Goal: Information Seeking & Learning: Understand process/instructions

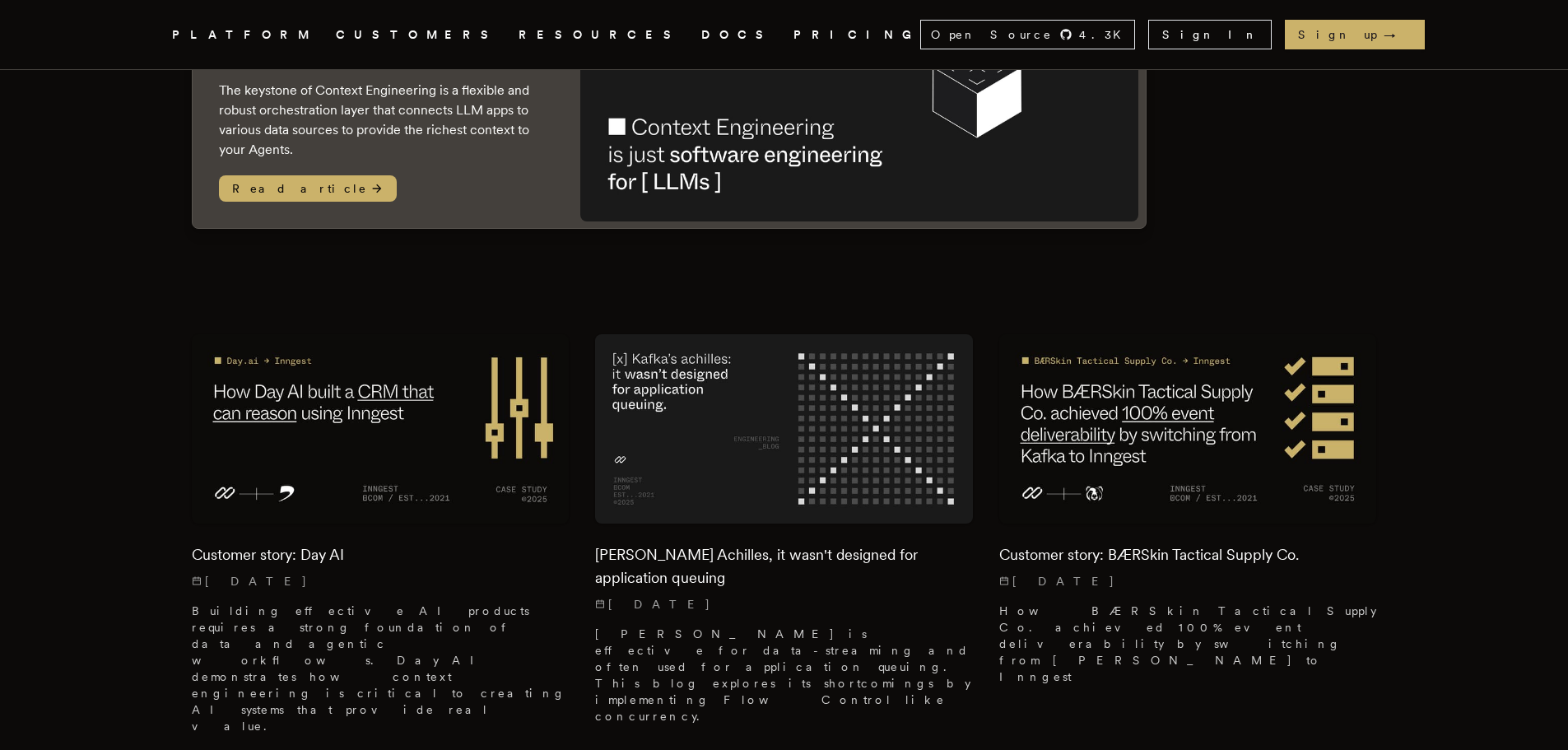
scroll to position [577, 0]
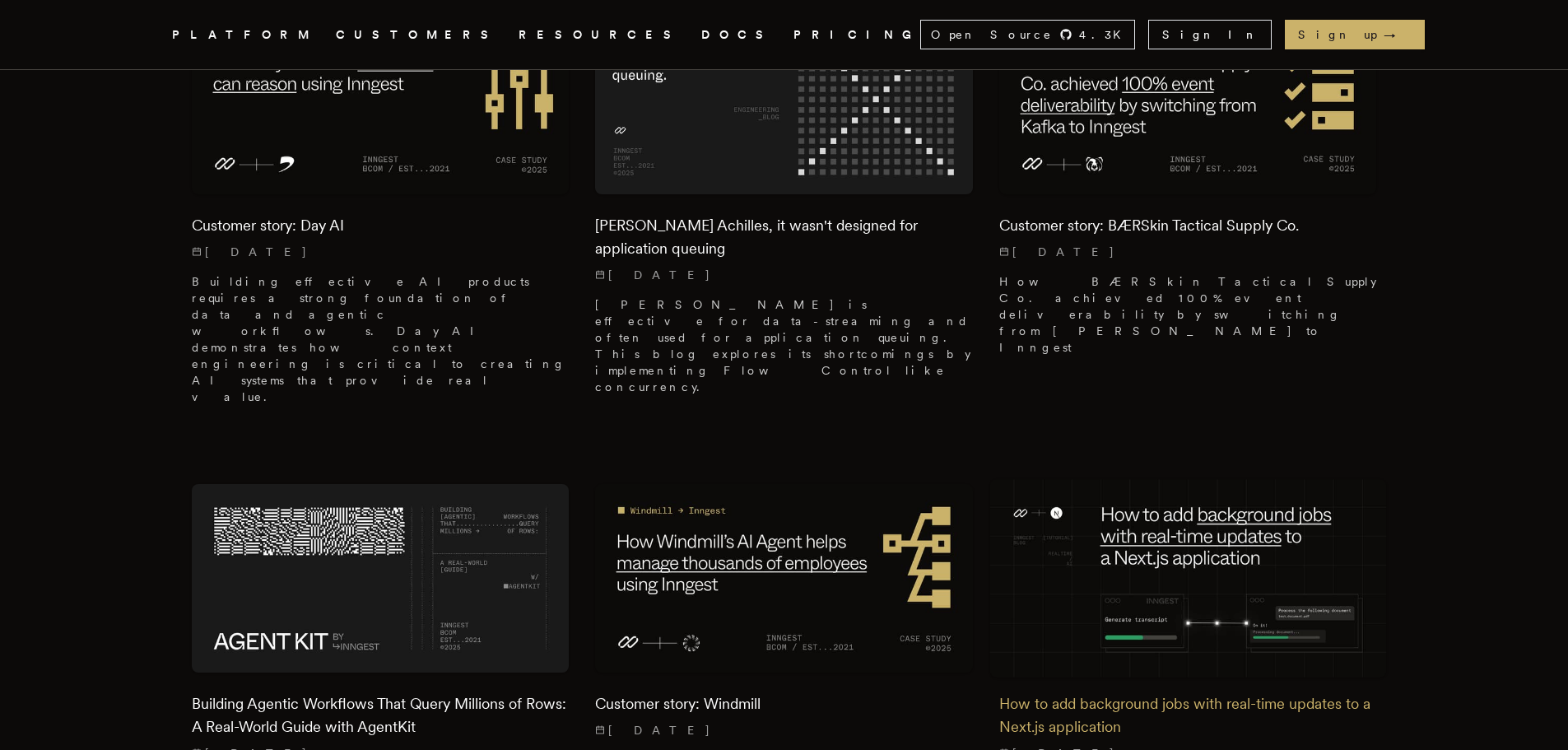
click at [1200, 479] on img at bounding box center [1188, 579] width 397 height 199
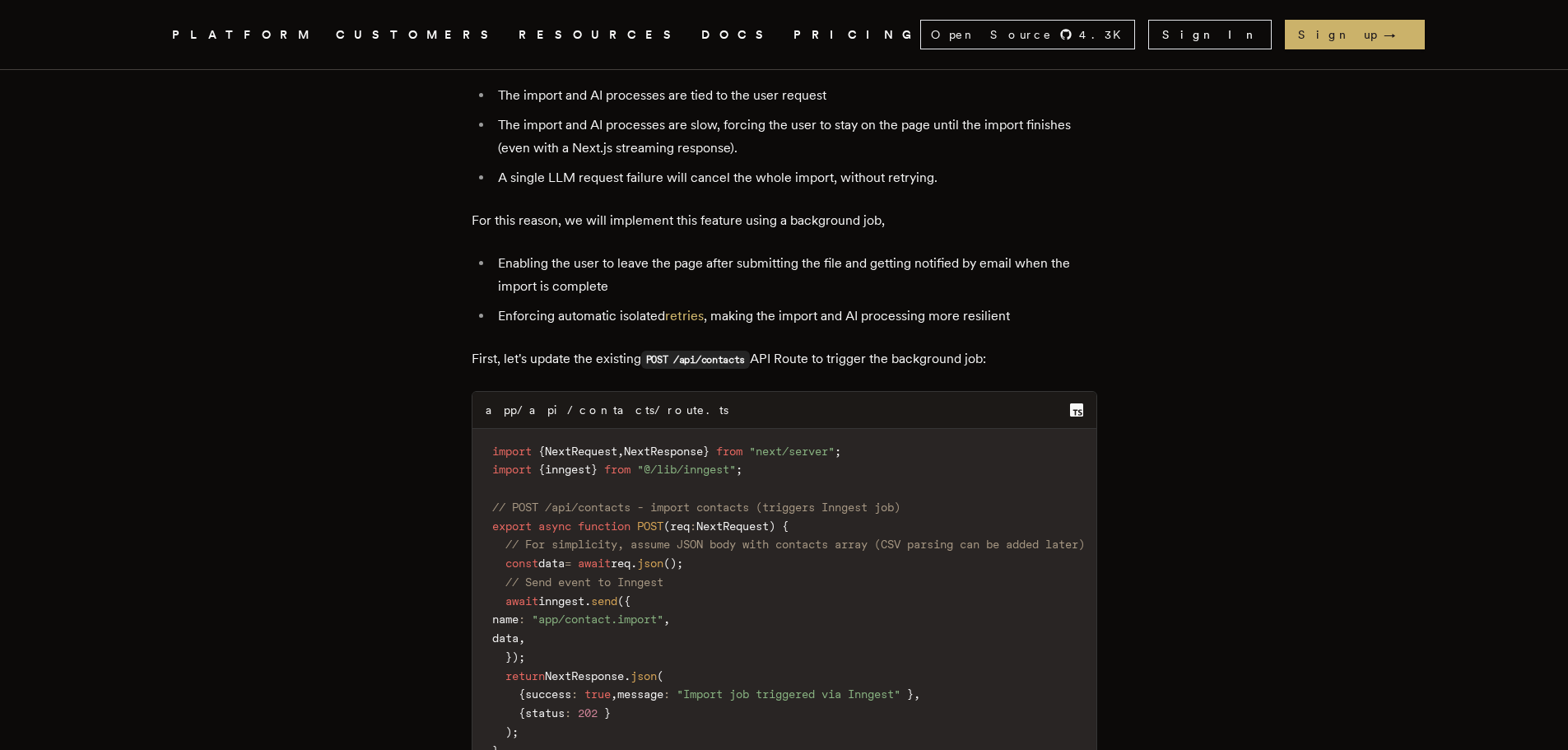
scroll to position [6012, 0]
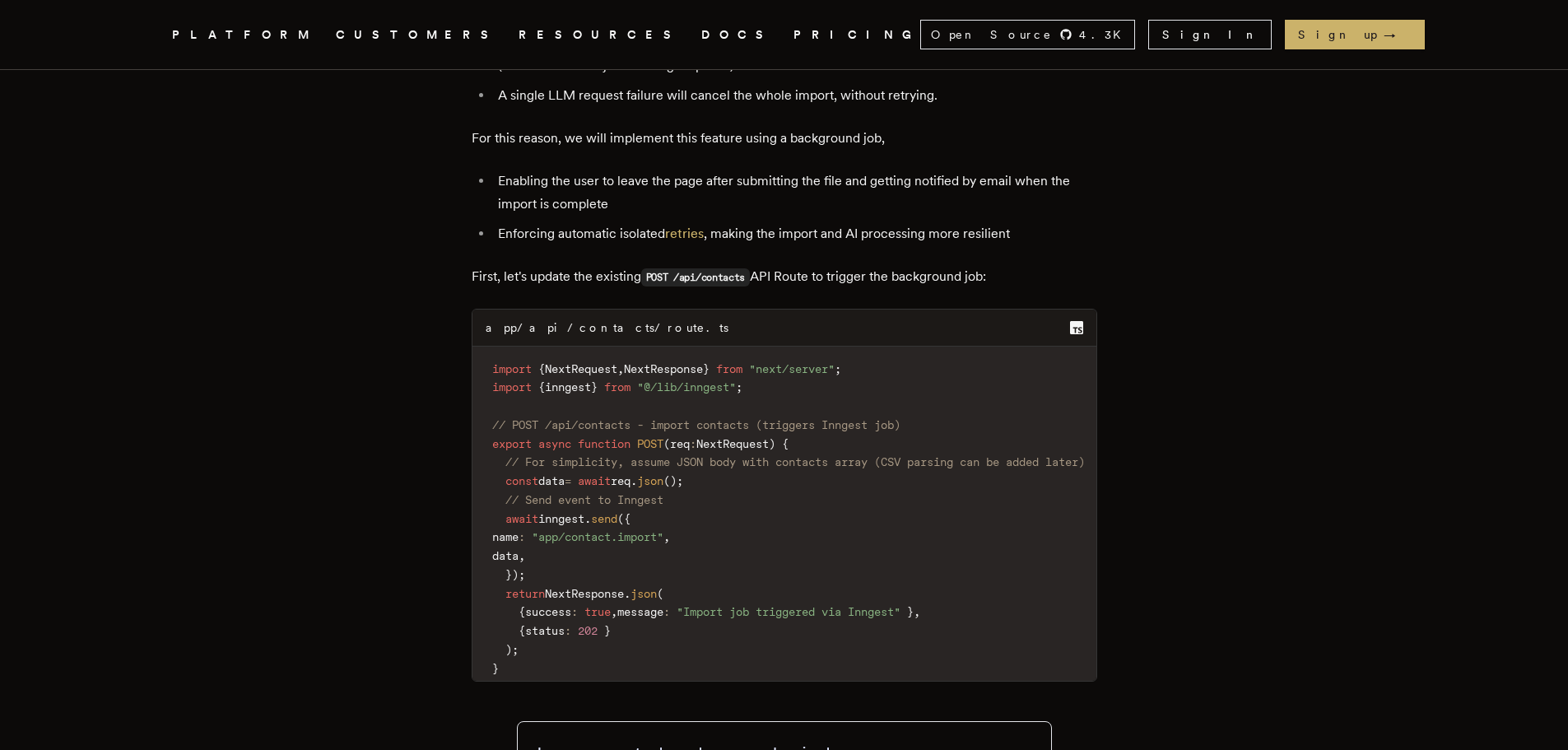
click at [721, 574] on code "import { NextRequest , NextResponse } from "next/server" ; import { inngest } f…" at bounding box center [789, 519] width 632 height 326
click at [747, 579] on code "import { NextRequest , NextResponse } from "next/server" ; import { inngest } f…" at bounding box center [789, 519] width 632 height 326
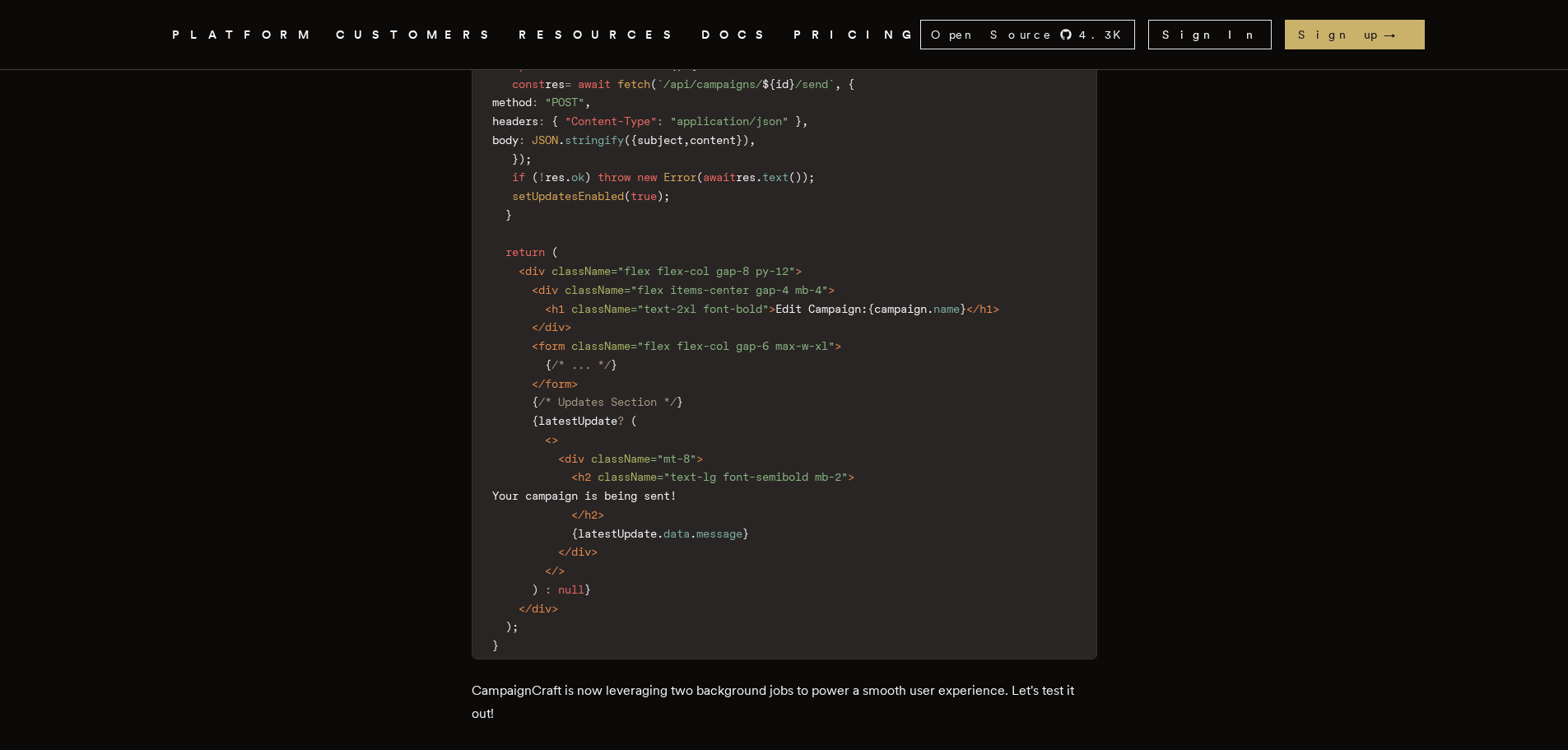
scroll to position [14248, 0]
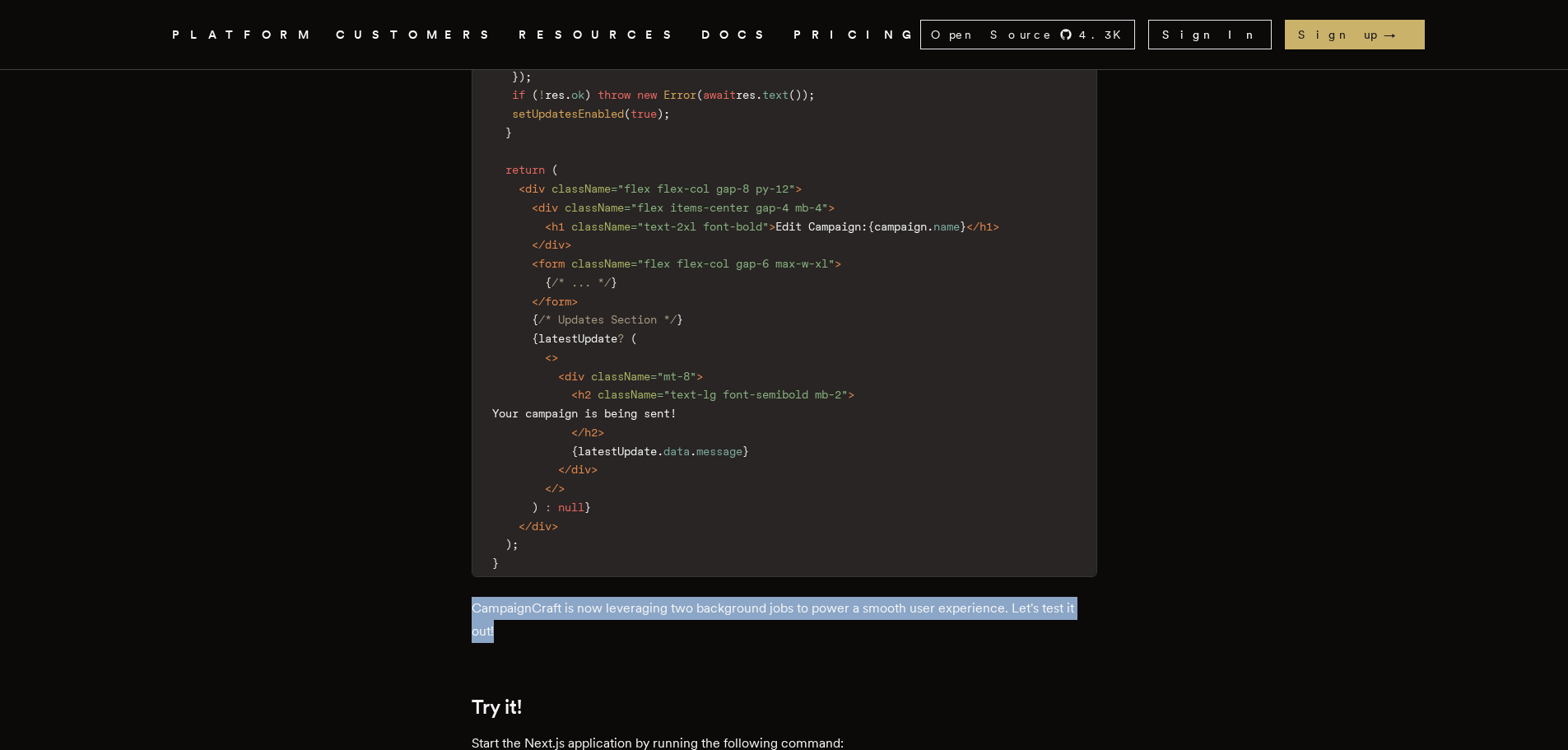
drag, startPoint x: 509, startPoint y: 663, endPoint x: 478, endPoint y: 642, distance: 37.4
click at [478, 642] on p "CampaignCraft is now leveraging two background jobs to power a smooth user expe…" at bounding box center [785, 621] width 625 height 46
click at [521, 643] on p "CampaignCraft is now leveraging two background jobs to power a smooth user expe…" at bounding box center [785, 621] width 625 height 46
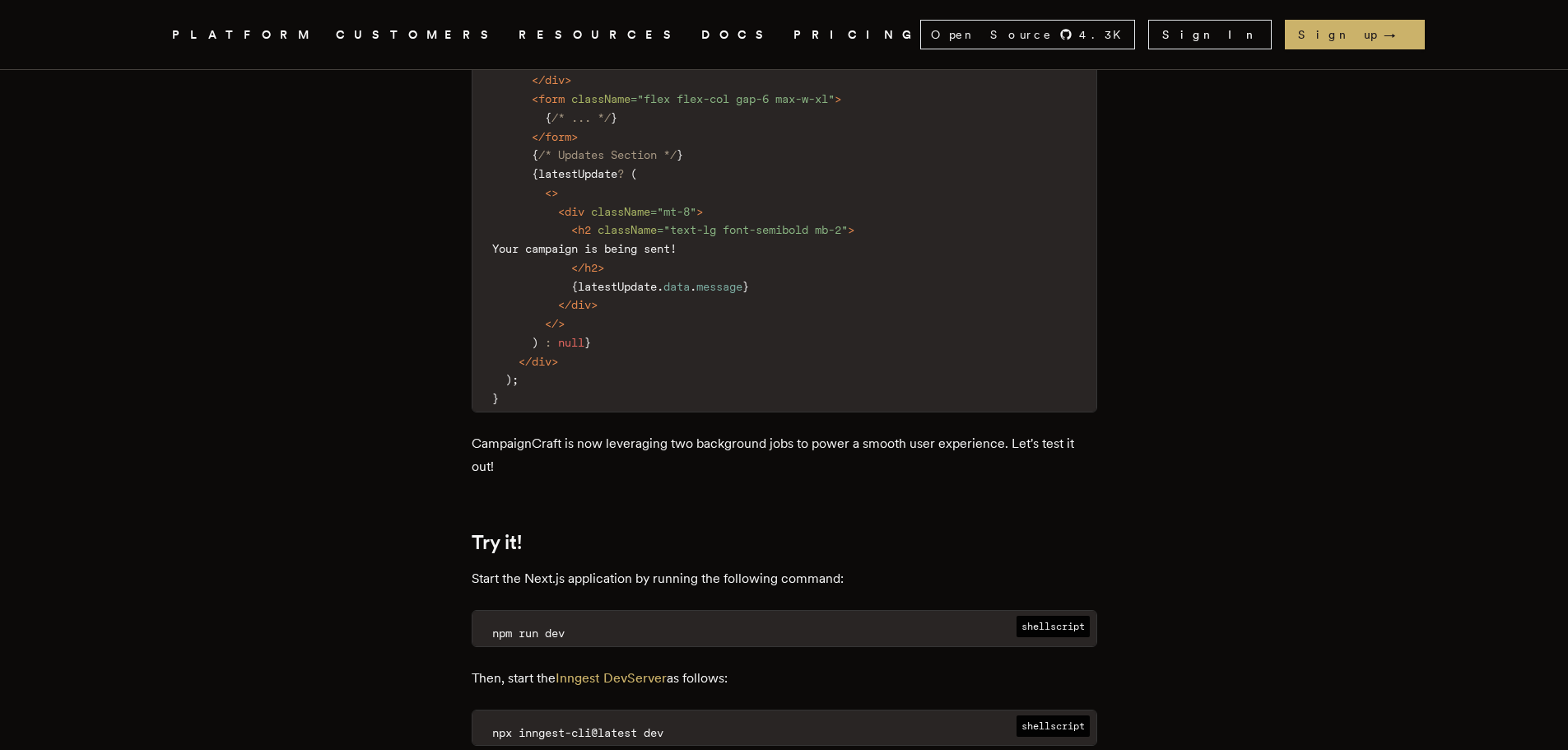
scroll to position [14495, 0]
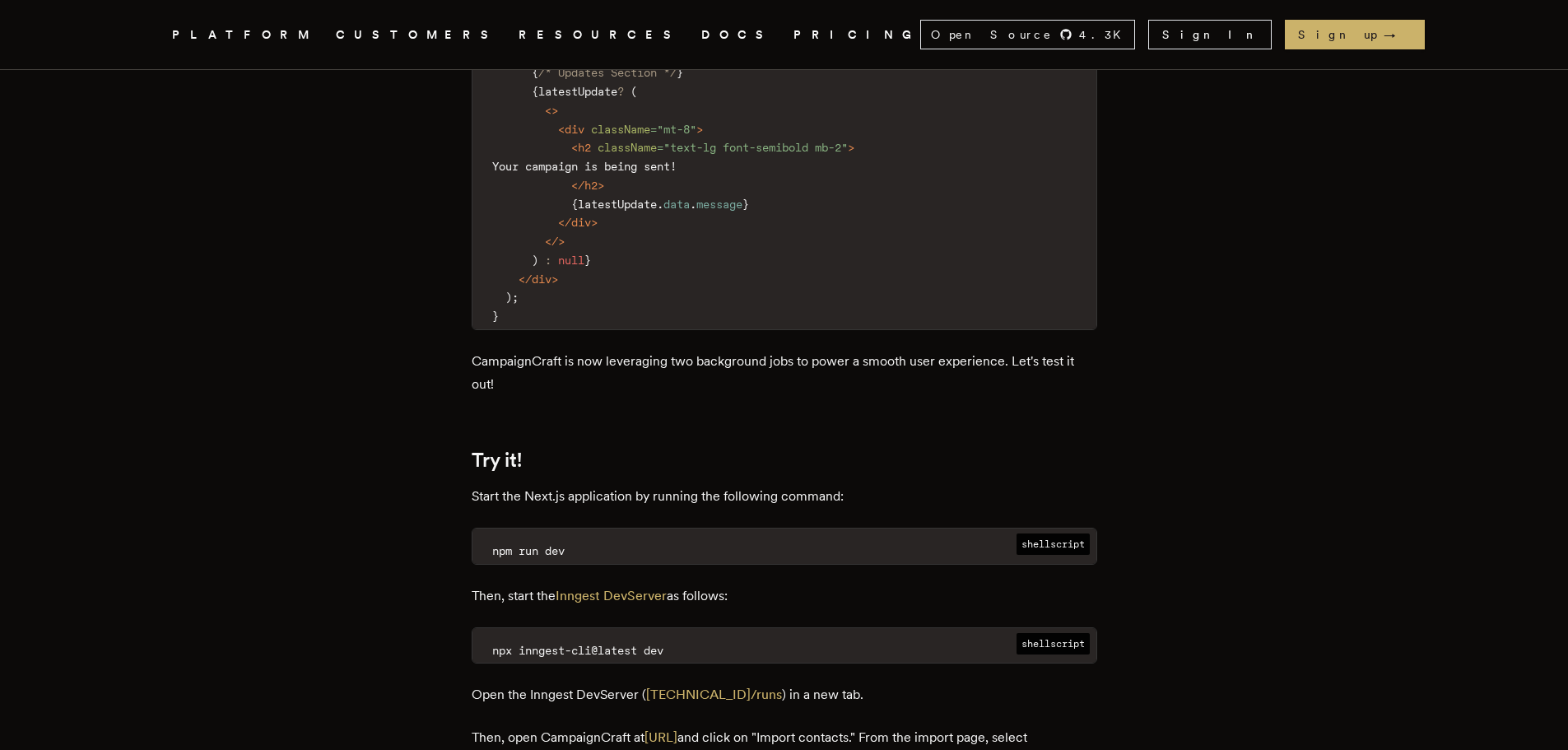
drag, startPoint x: 477, startPoint y: 490, endPoint x: 538, endPoint y: 493, distance: 61.1
click at [538, 472] on h2 "Try it!" at bounding box center [785, 460] width 625 height 23
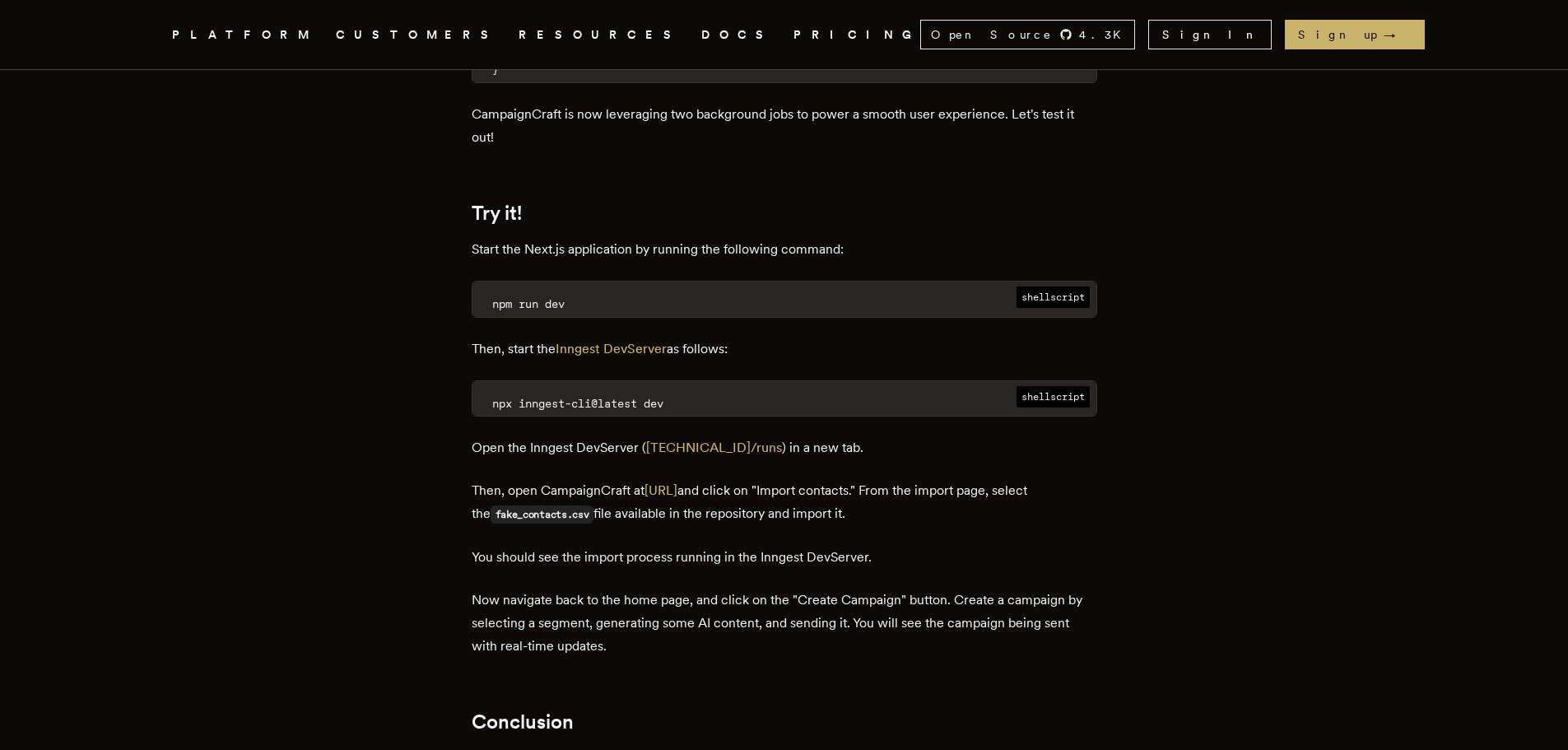
click at [933, 459] on p "Open the Inngest DevServer ( 127.0.0.1:8288/runs ) in a new tab." at bounding box center [785, 447] width 625 height 23
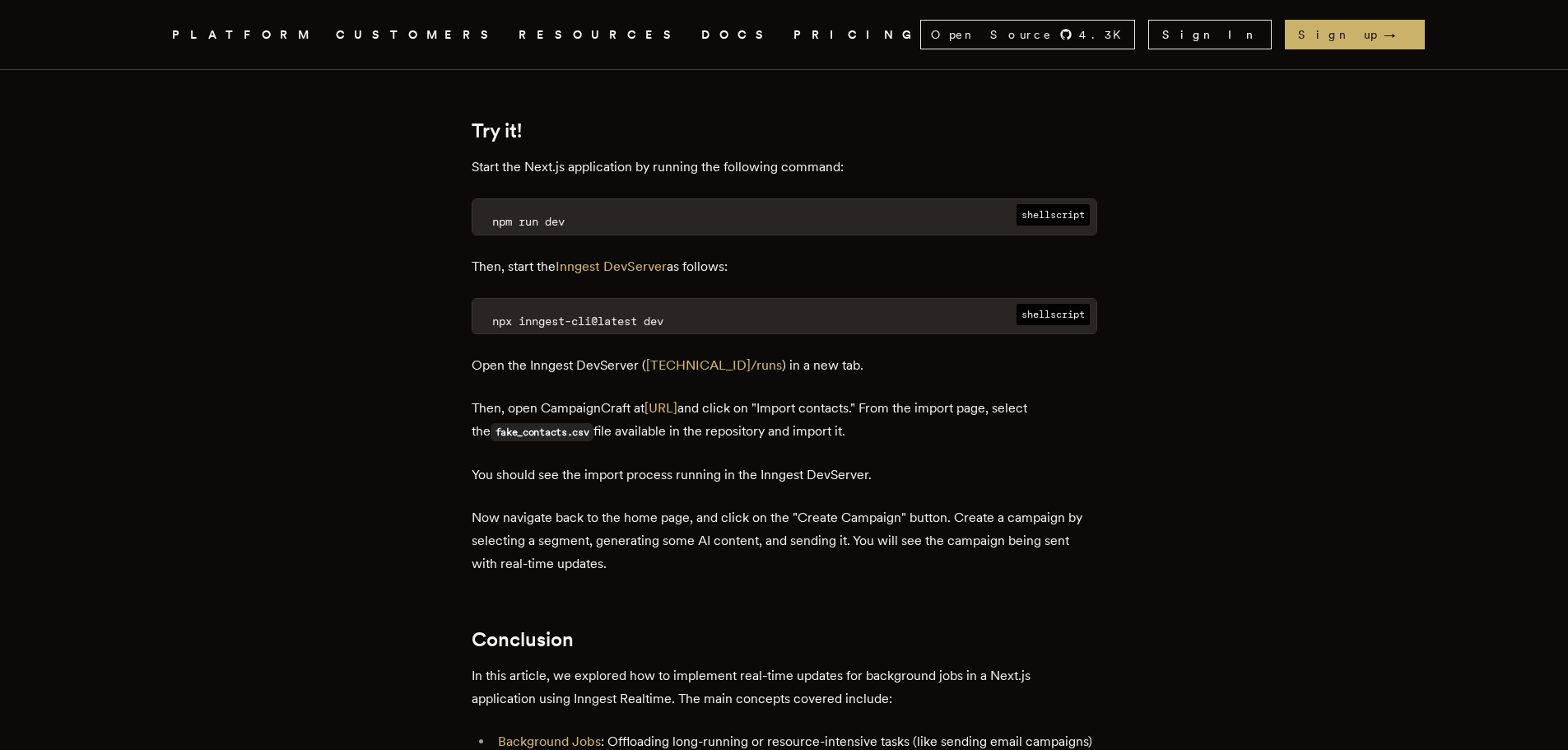
click at [853, 377] on p "Open the Inngest DevServer ( 127.0.0.1:8288/runs ) in a new tab." at bounding box center [785, 365] width 625 height 23
click at [1026, 487] on p "You should see the import process running in the Inngest DevServer." at bounding box center [785, 475] width 625 height 23
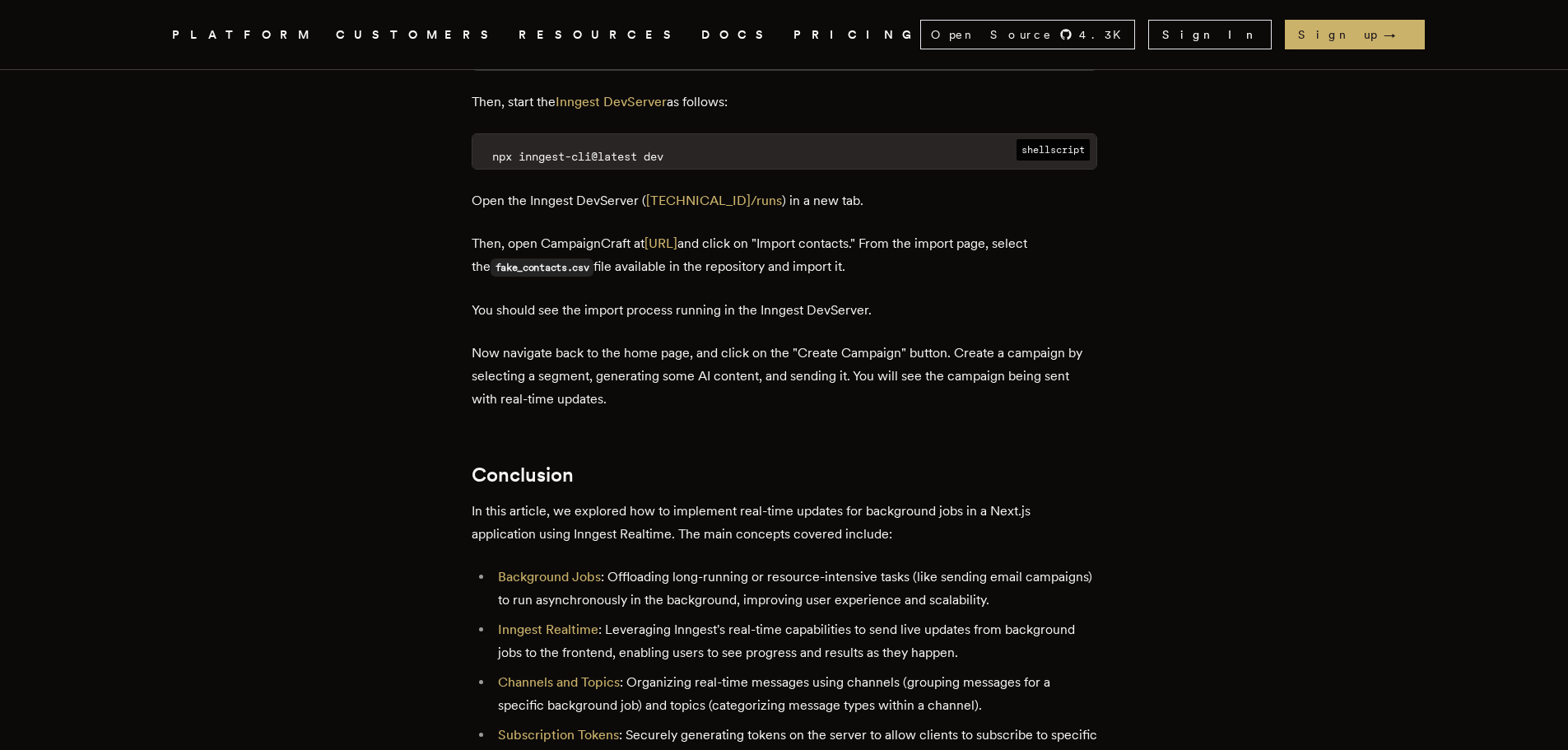
click at [645, 411] on p "Now navigate back to the home page, and click on the "Create Campaign" button. …" at bounding box center [785, 376] width 625 height 69
click at [1082, 408] on p "Now navigate back to the home page, and click on the "Create Campaign" button. …" at bounding box center [785, 376] width 625 height 69
click at [494, 391] on p "Now navigate back to the home page, and click on the "Create Campaign" button. …" at bounding box center [785, 376] width 625 height 69
click at [563, 384] on p "Now navigate back to the home page, and click on the "Create Campaign" button. …" at bounding box center [785, 376] width 625 height 69
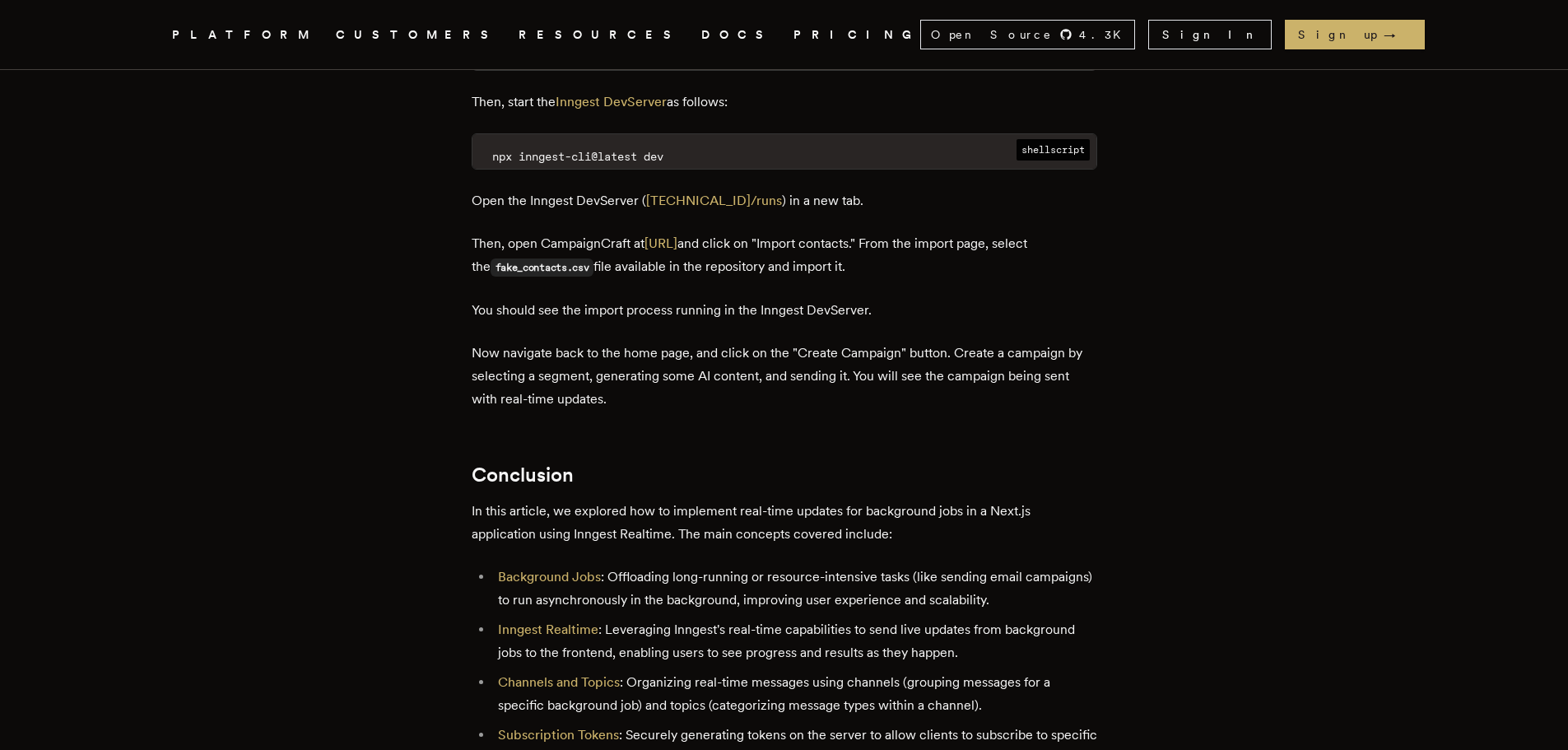
click at [848, 386] on p "Now navigate back to the home page, and click on the "Create Campaign" button. …" at bounding box center [785, 376] width 625 height 69
drag, startPoint x: 876, startPoint y: 387, endPoint x: 888, endPoint y: 388, distance: 12.0
click at [888, 388] on p "Now navigate back to the home page, and click on the "Create Campaign" button. …" at bounding box center [785, 376] width 625 height 69
click at [1049, 379] on p "Now navigate back to the home page, and click on the "Create Campaign" button. …" at bounding box center [785, 376] width 625 height 69
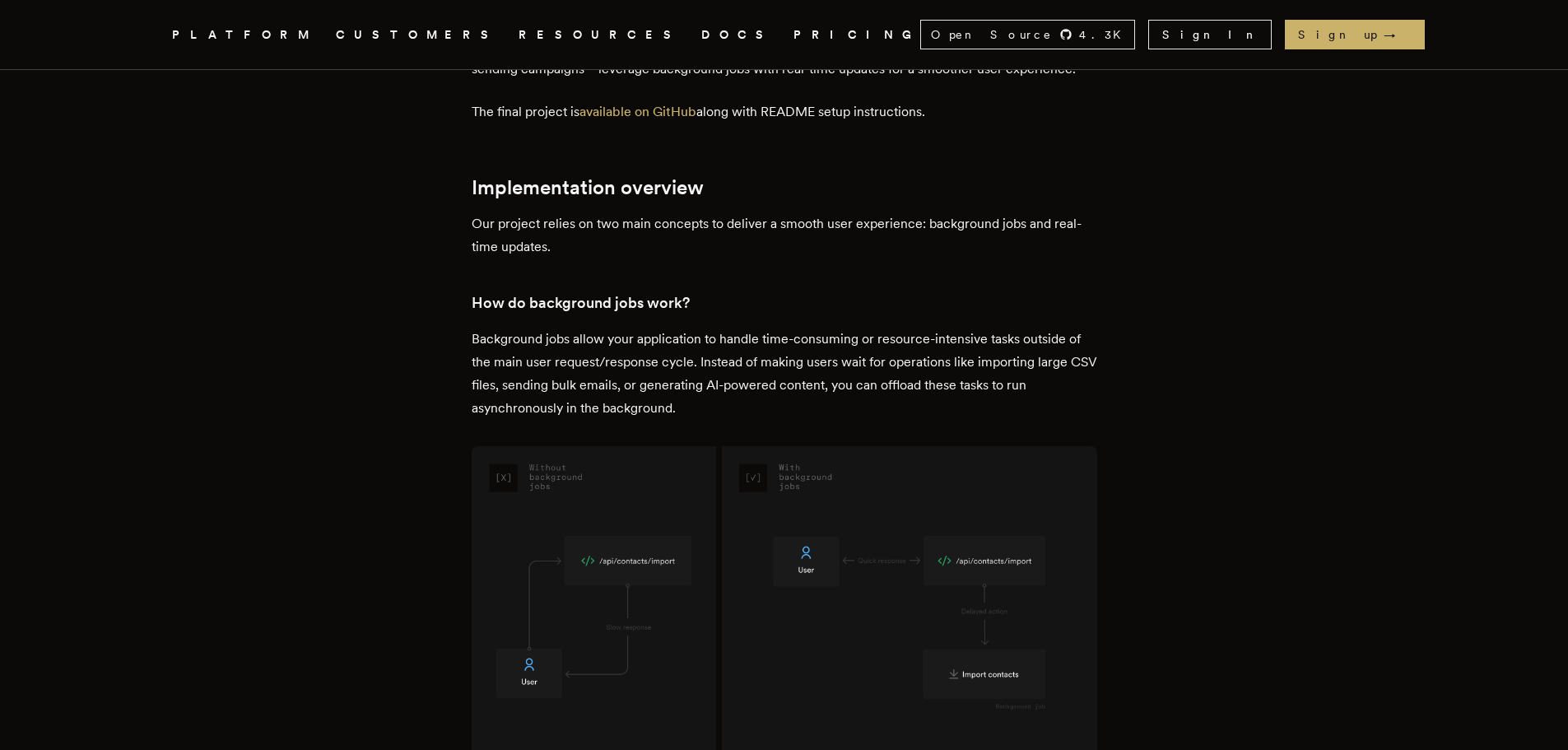
scroll to position [0, 0]
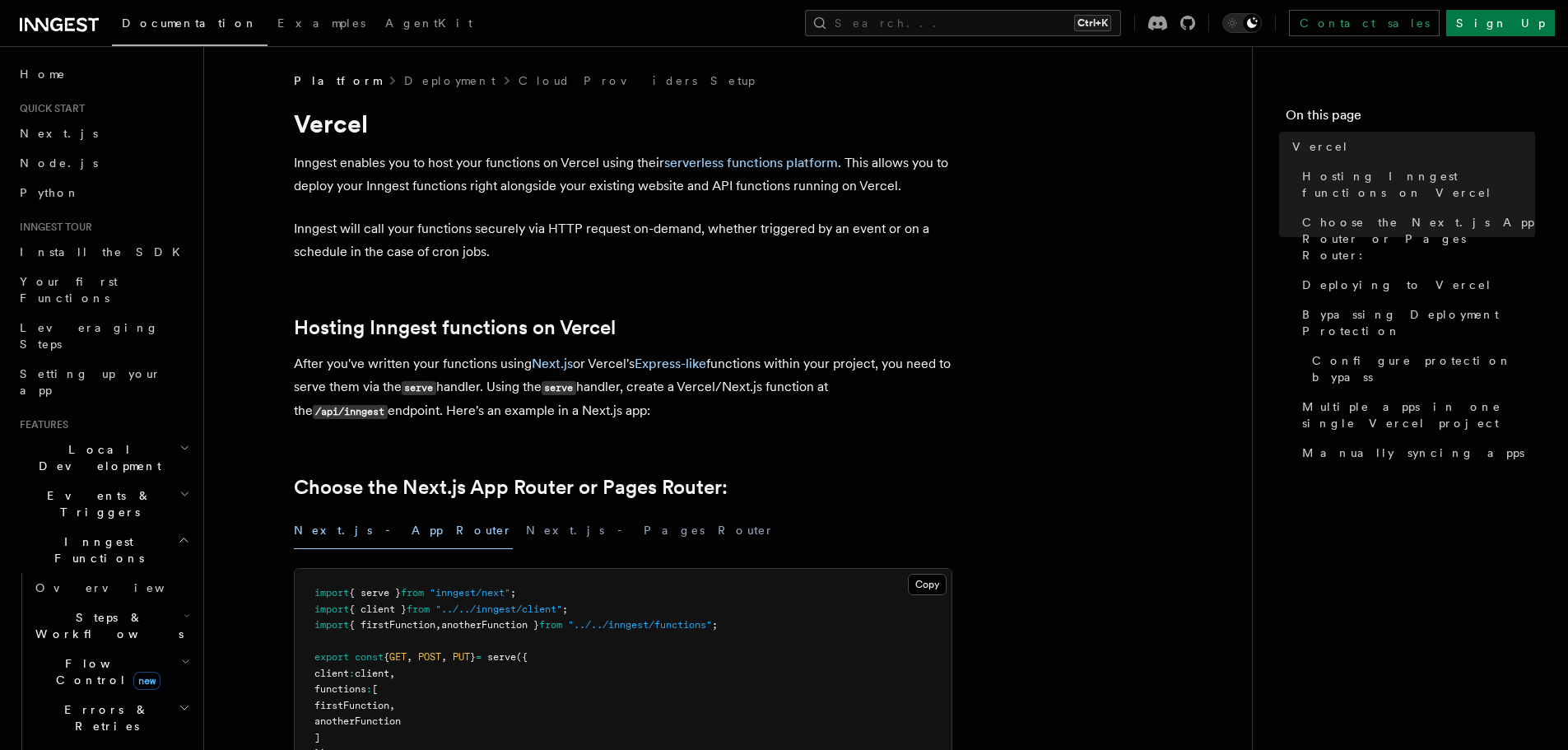
scroll to position [165, 0]
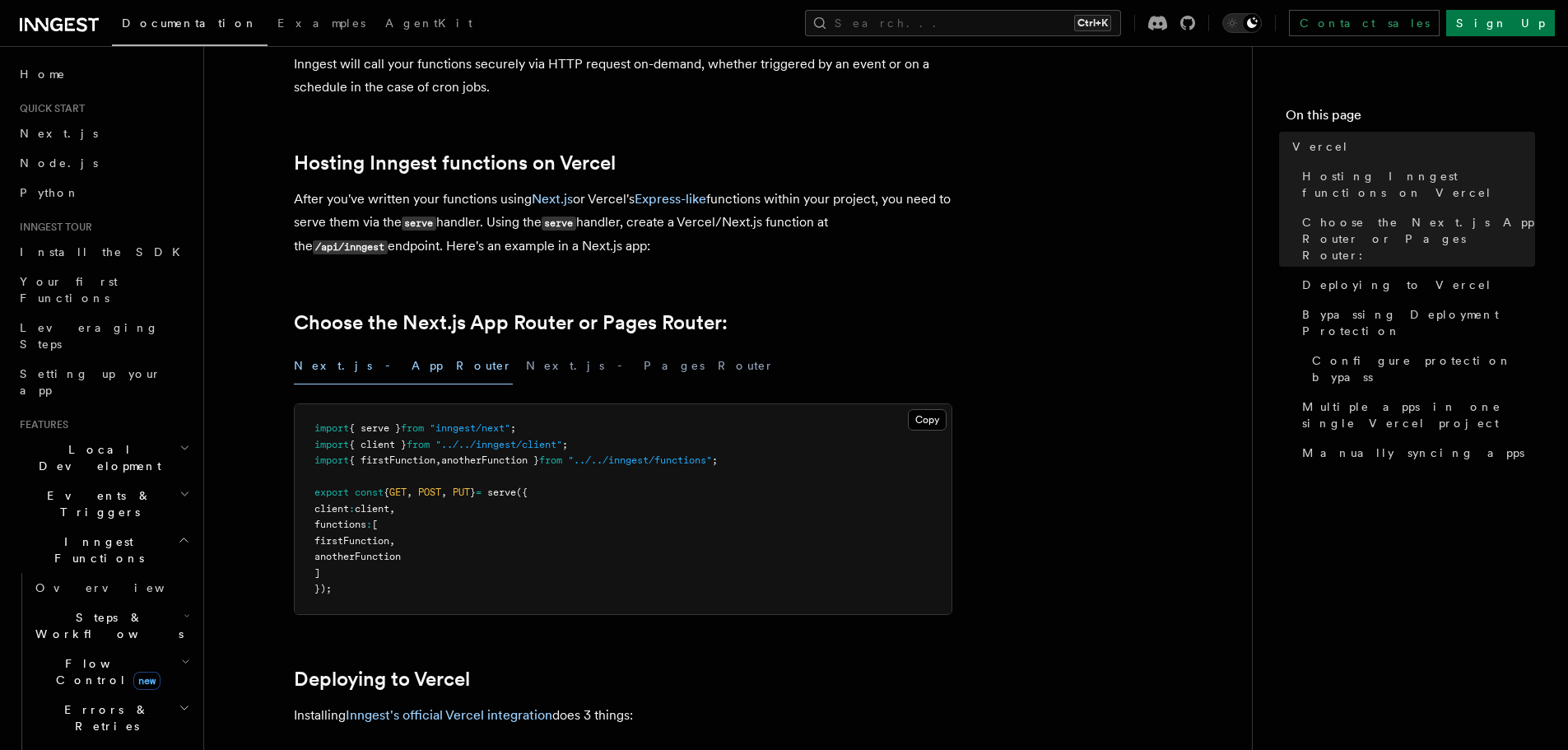
click at [650, 489] on pre "import { serve } from "inngest/next" ; import { client } from "../../inngest/cl…" at bounding box center [623, 509] width 657 height 210
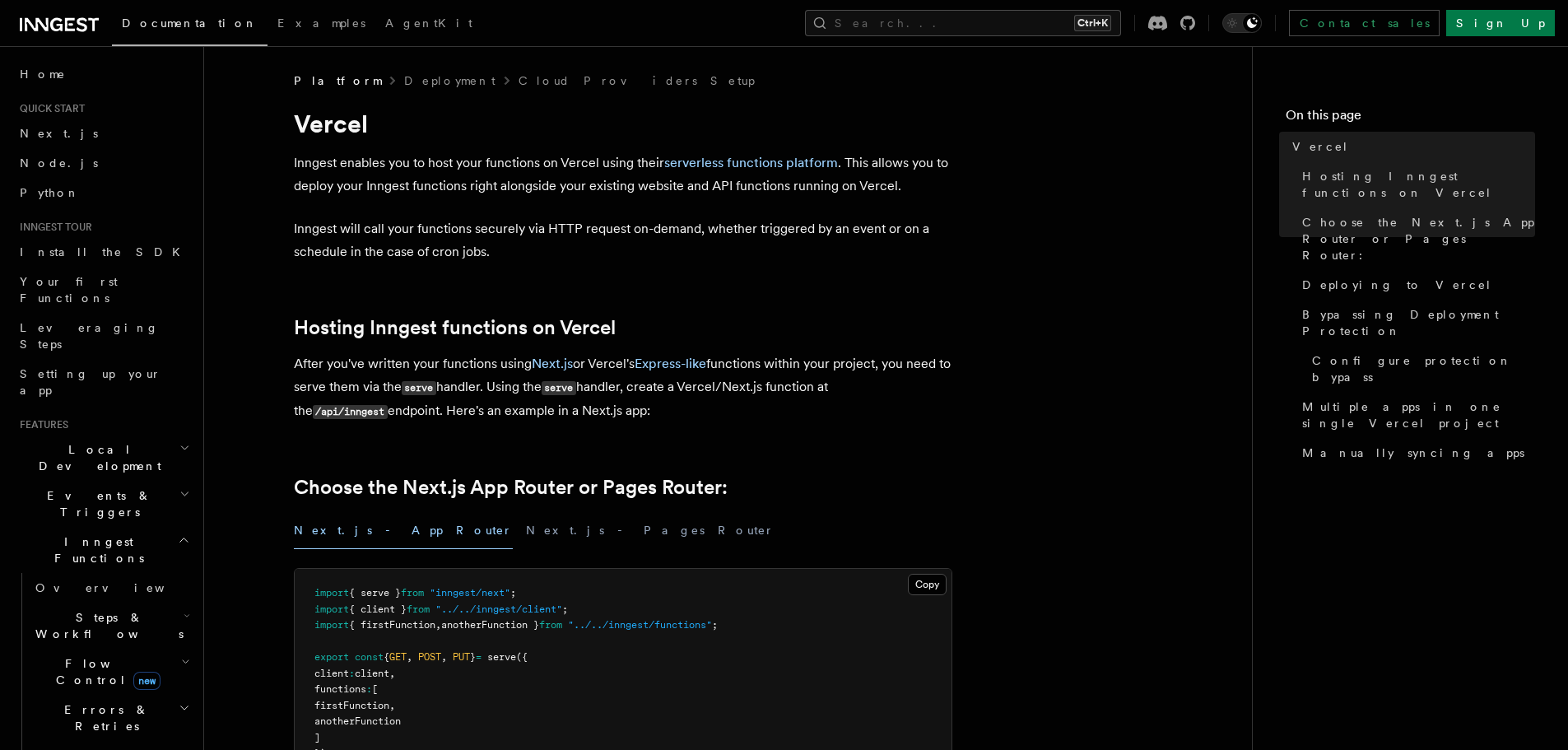
scroll to position [247, 0]
